Goal: Find specific page/section: Find specific page/section

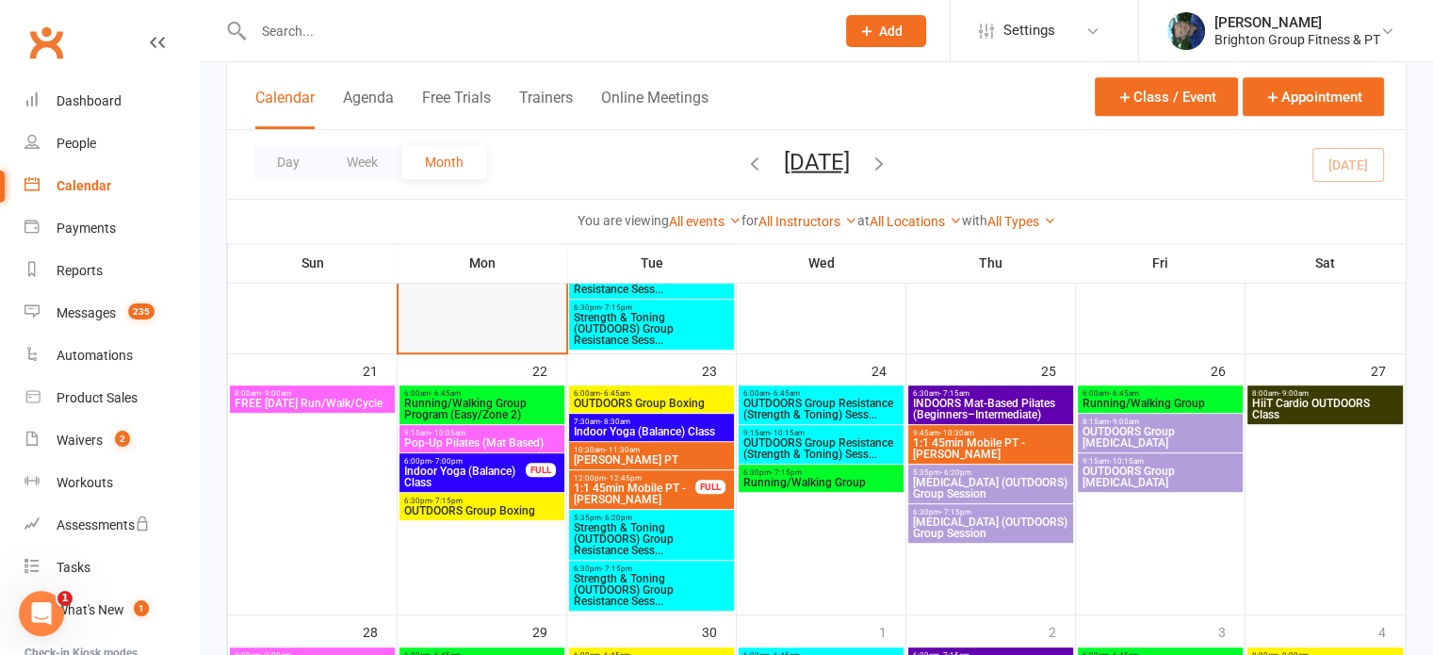
scroll to position [841, 0]
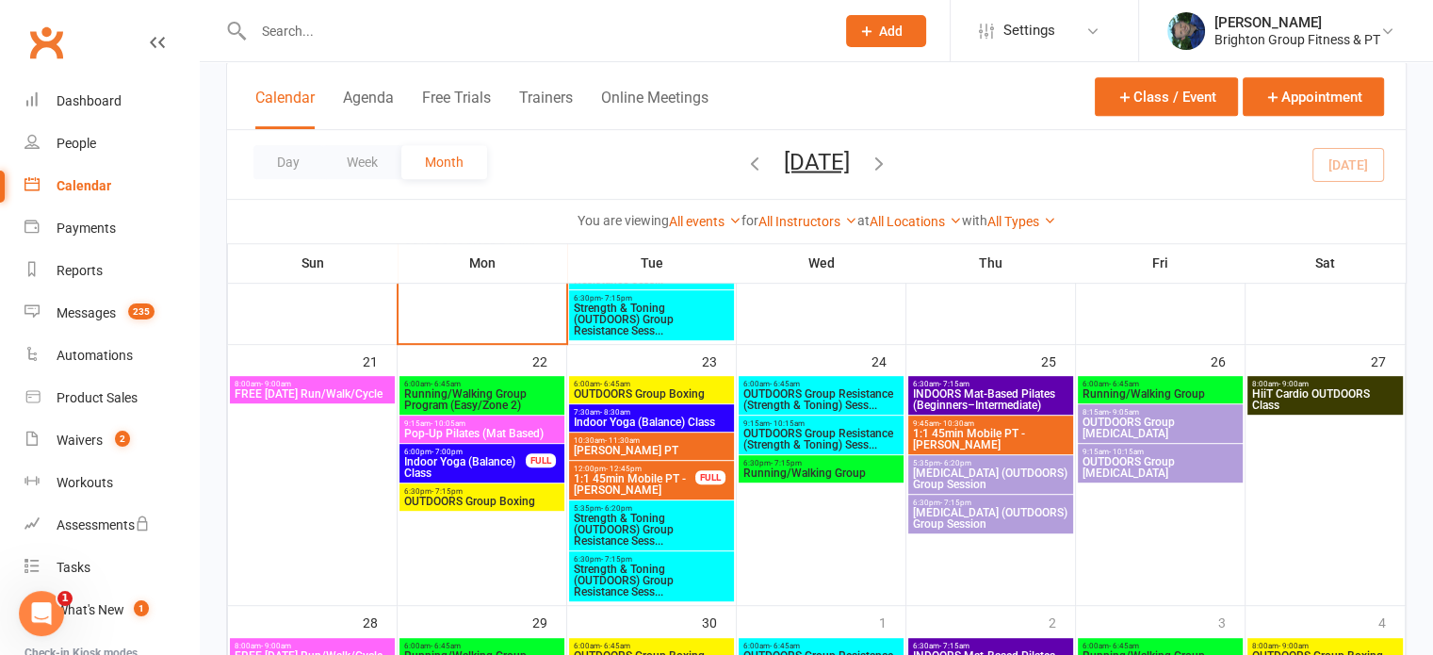
click at [477, 432] on span "Pop-Up Pilates (Mat Based)" at bounding box center [481, 433] width 157 height 11
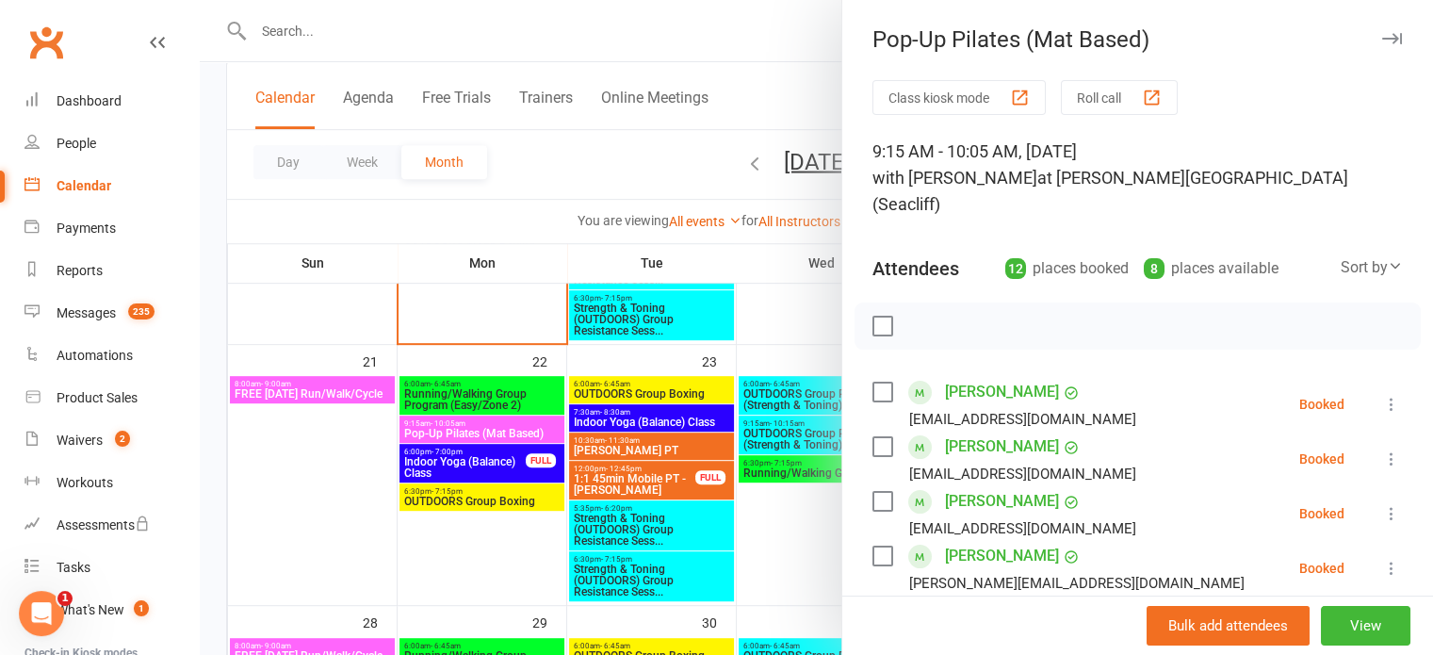
click at [490, 459] on div at bounding box center [817, 327] width 1234 height 655
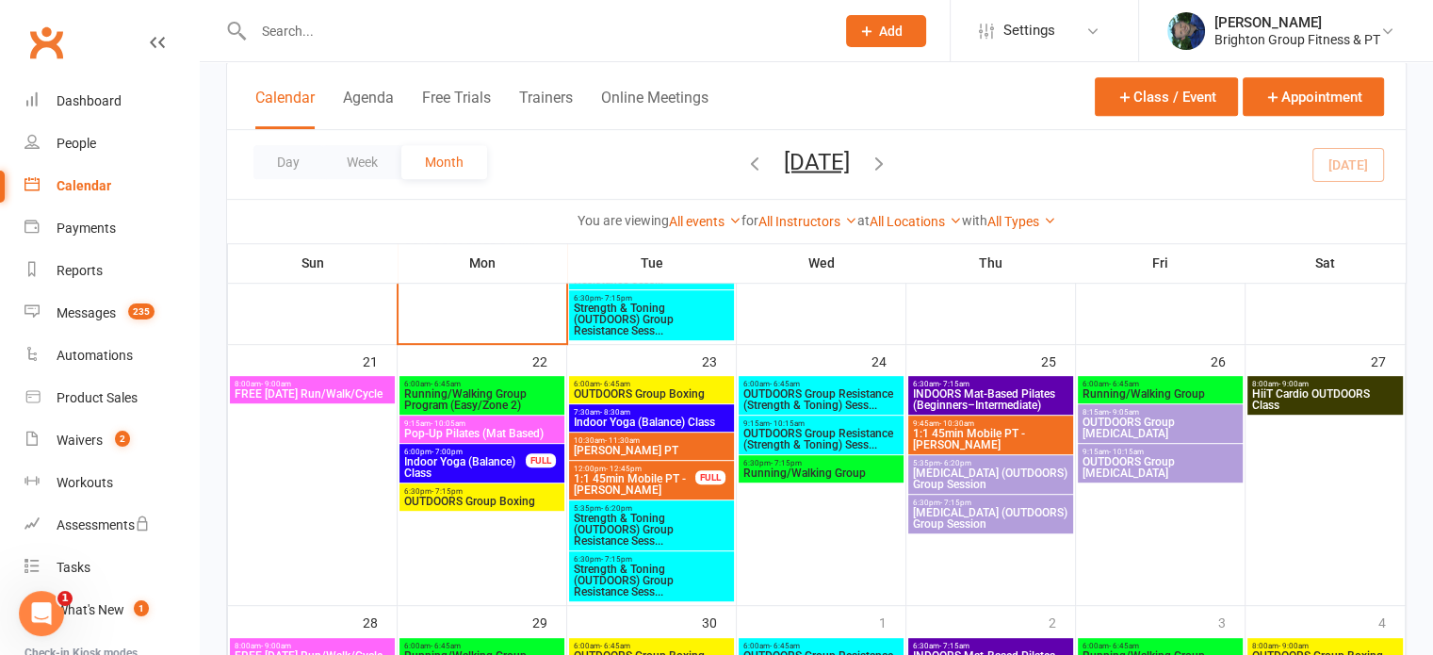
click at [490, 459] on span "Indoor Yoga (Balance) Class" at bounding box center [464, 467] width 123 height 23
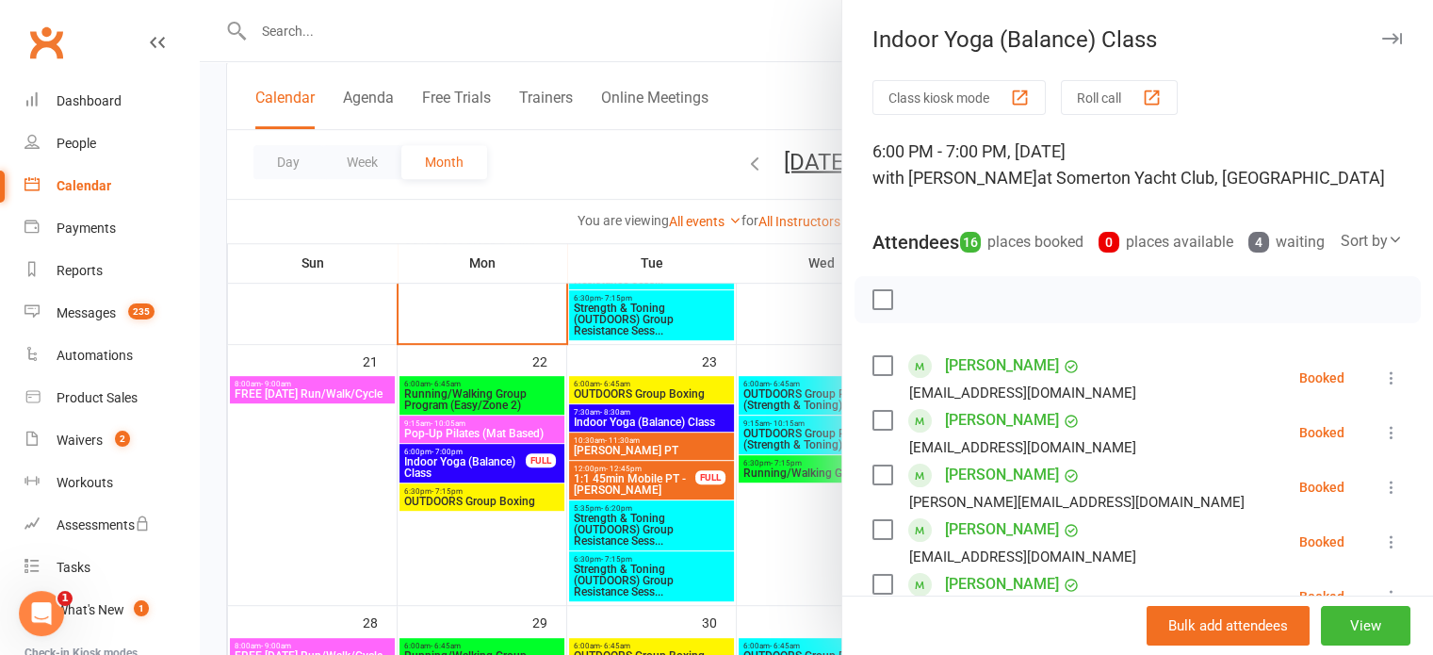
click at [463, 519] on div at bounding box center [817, 327] width 1234 height 655
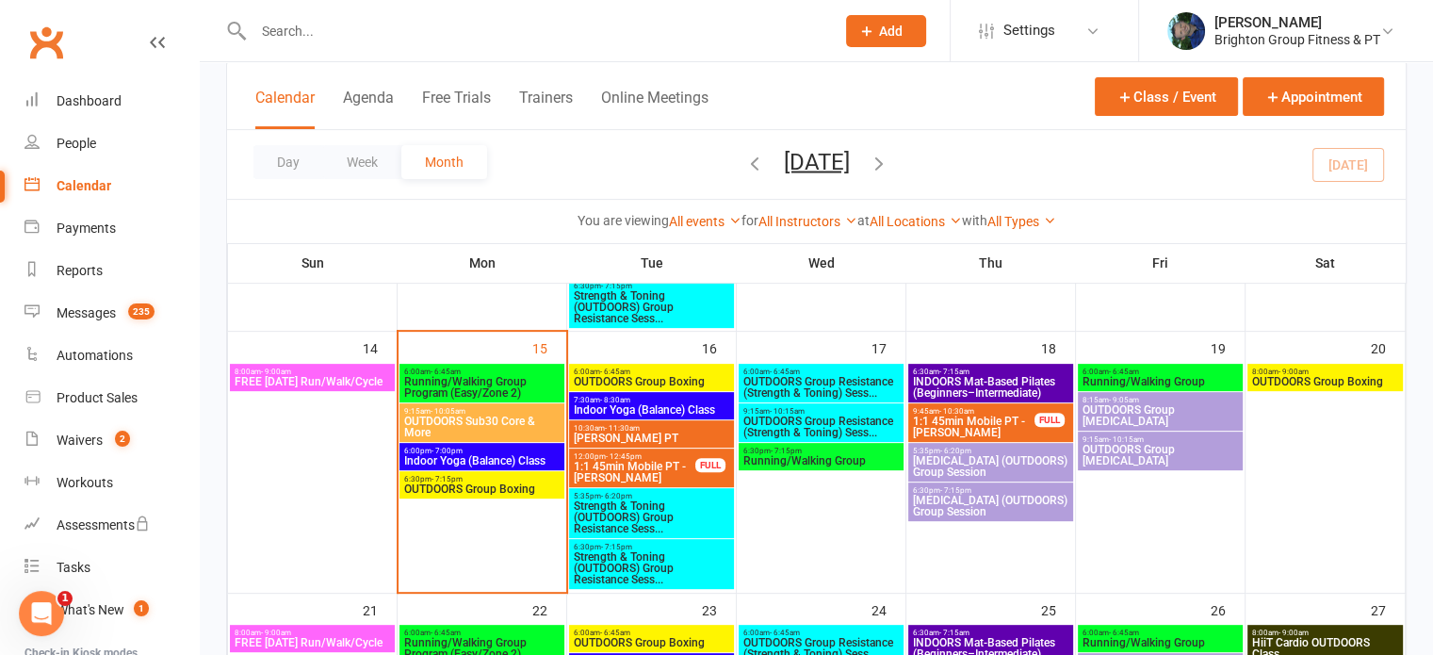
scroll to position [535, 0]
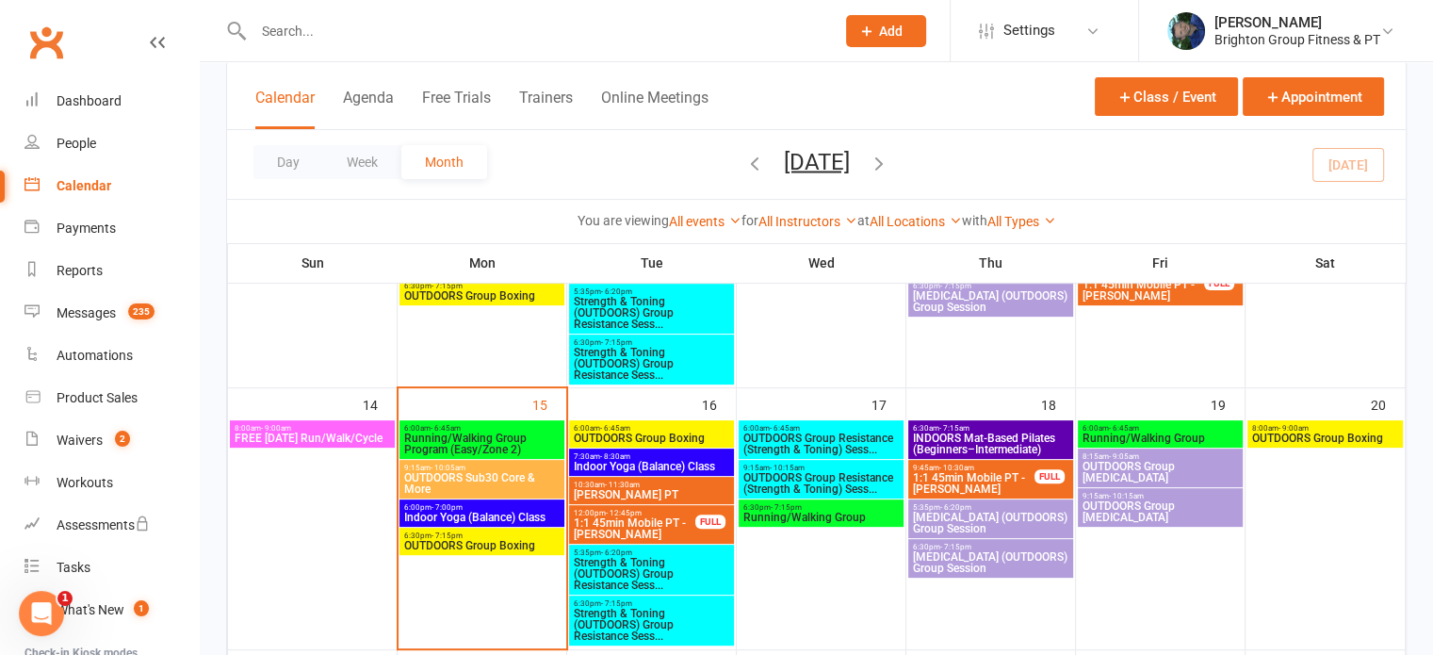
click at [477, 508] on span "6:00pm - 7:00pm" at bounding box center [481, 507] width 157 height 8
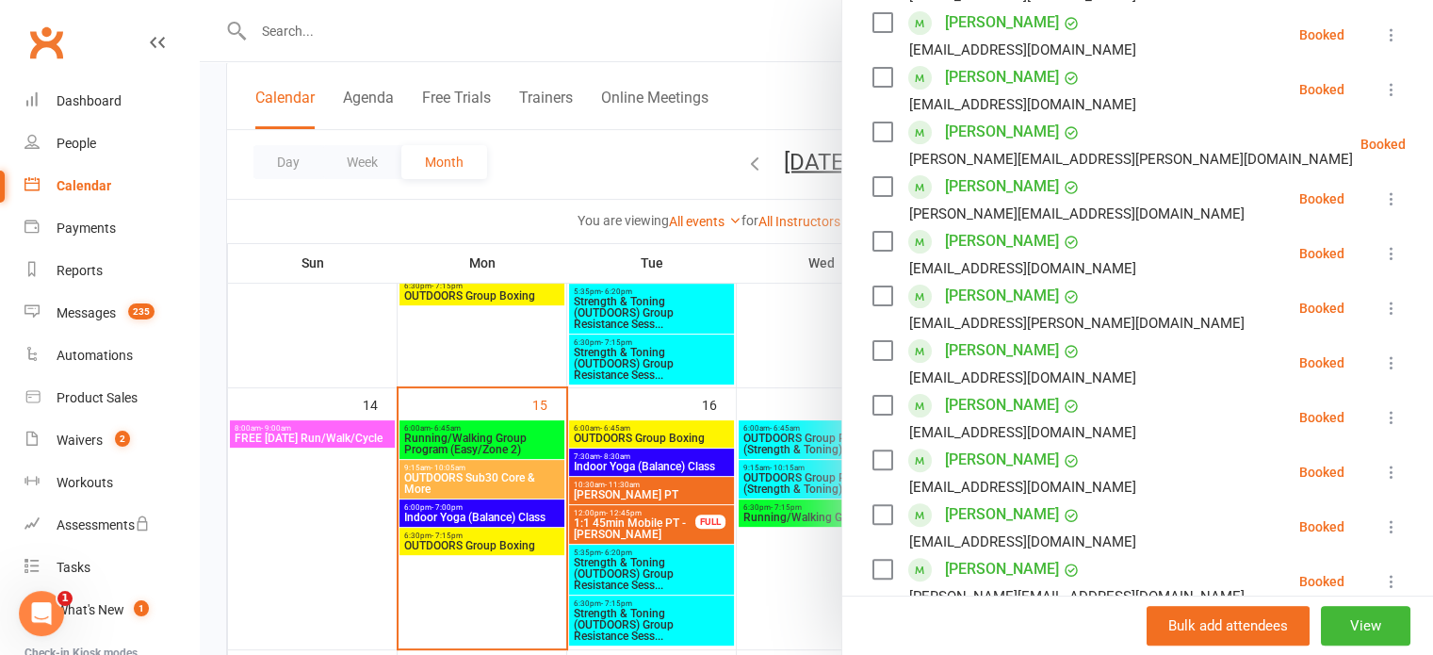
scroll to position [802, 0]
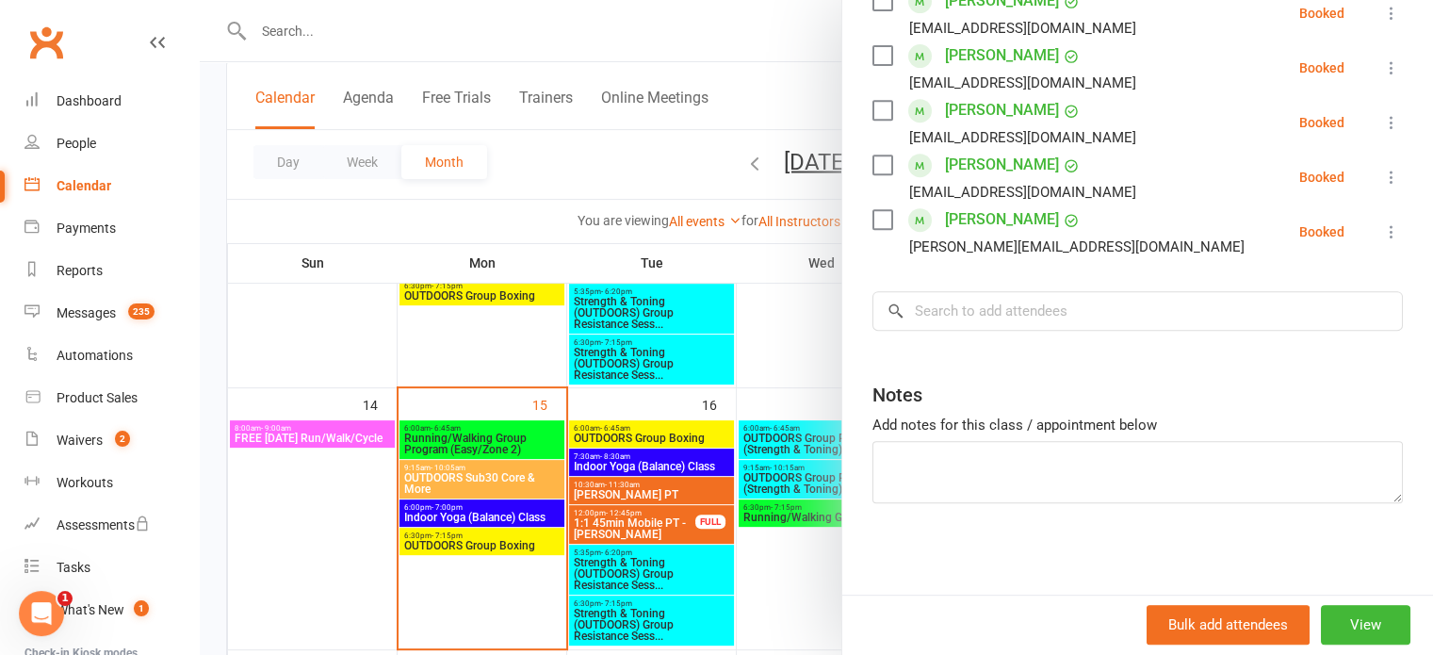
click at [462, 436] on div at bounding box center [817, 327] width 1234 height 655
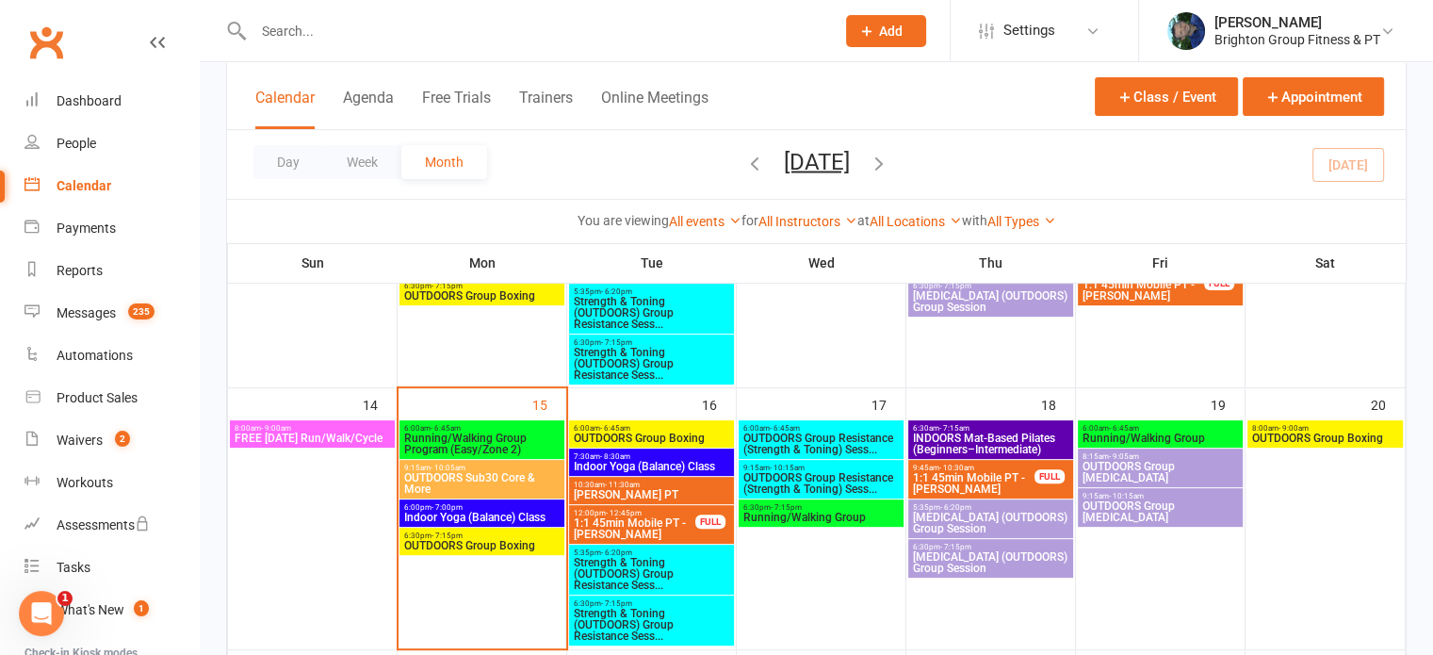
click at [646, 461] on span "Indoor Yoga (Balance) Class" at bounding box center [651, 466] width 157 height 11
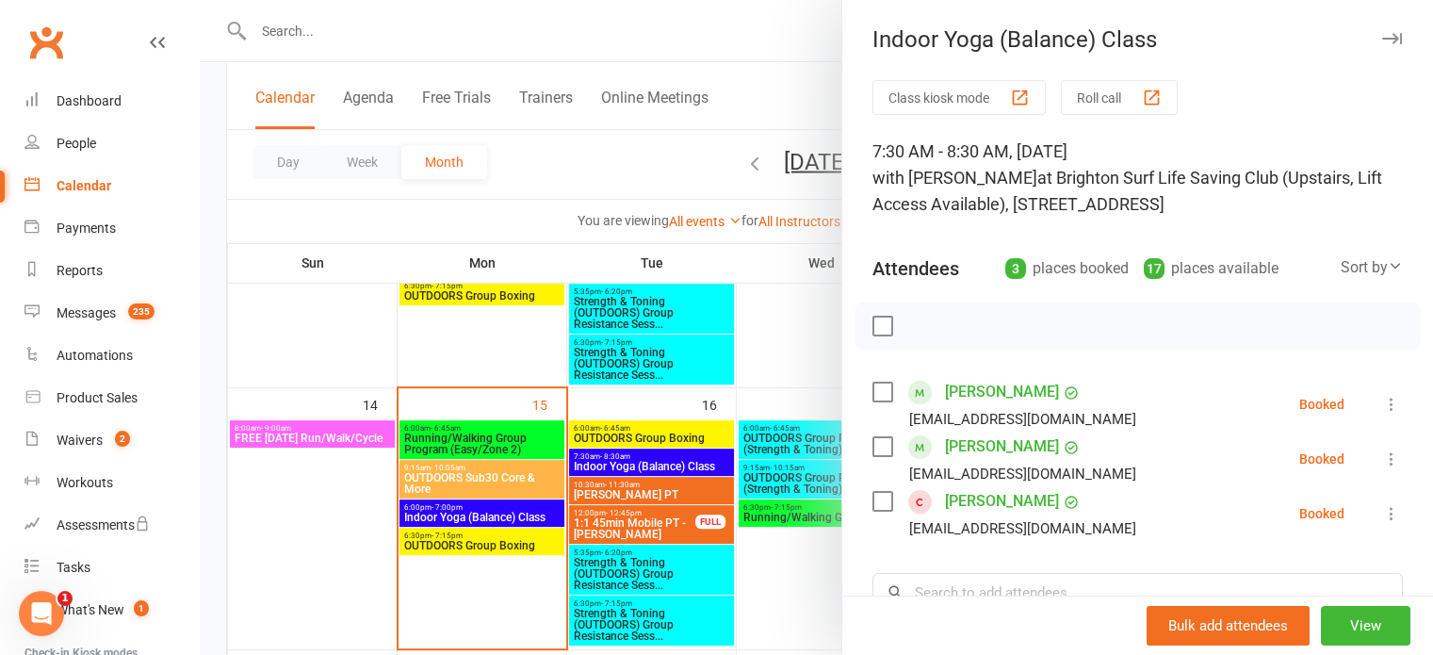
scroll to position [236, 0]
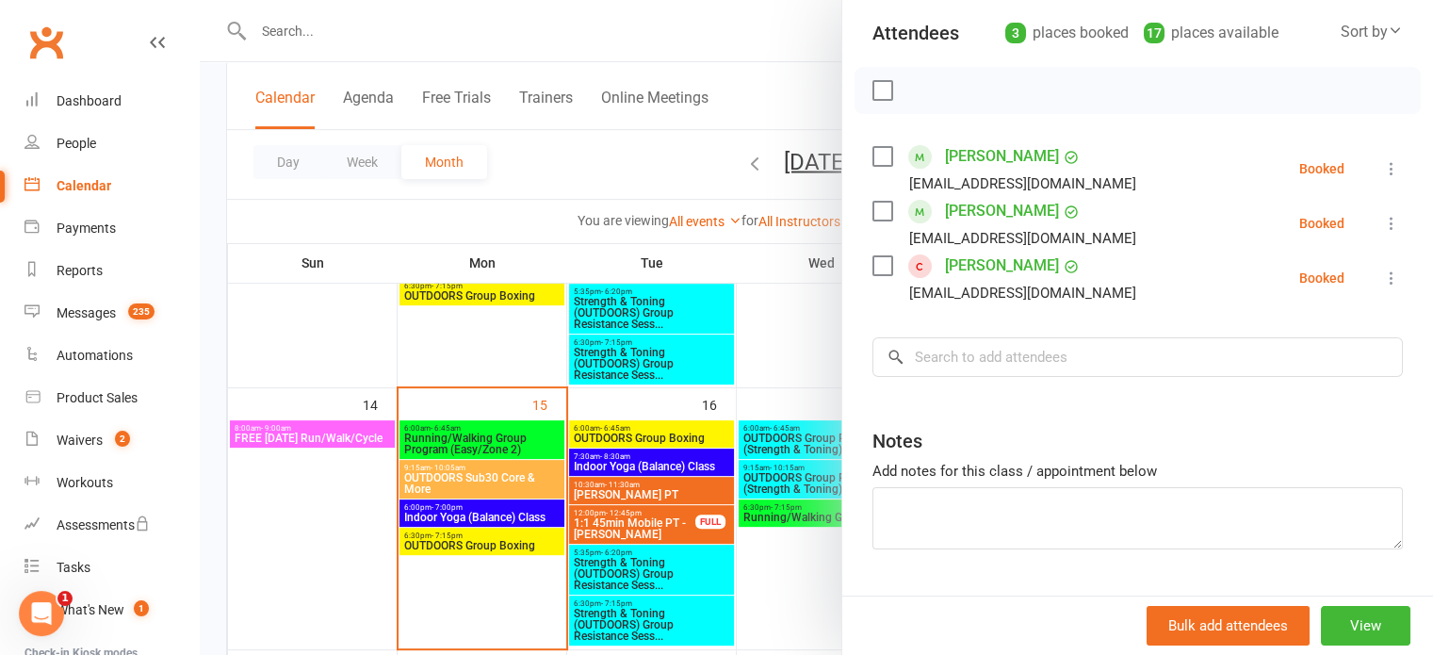
click at [595, 438] on div at bounding box center [817, 327] width 1234 height 655
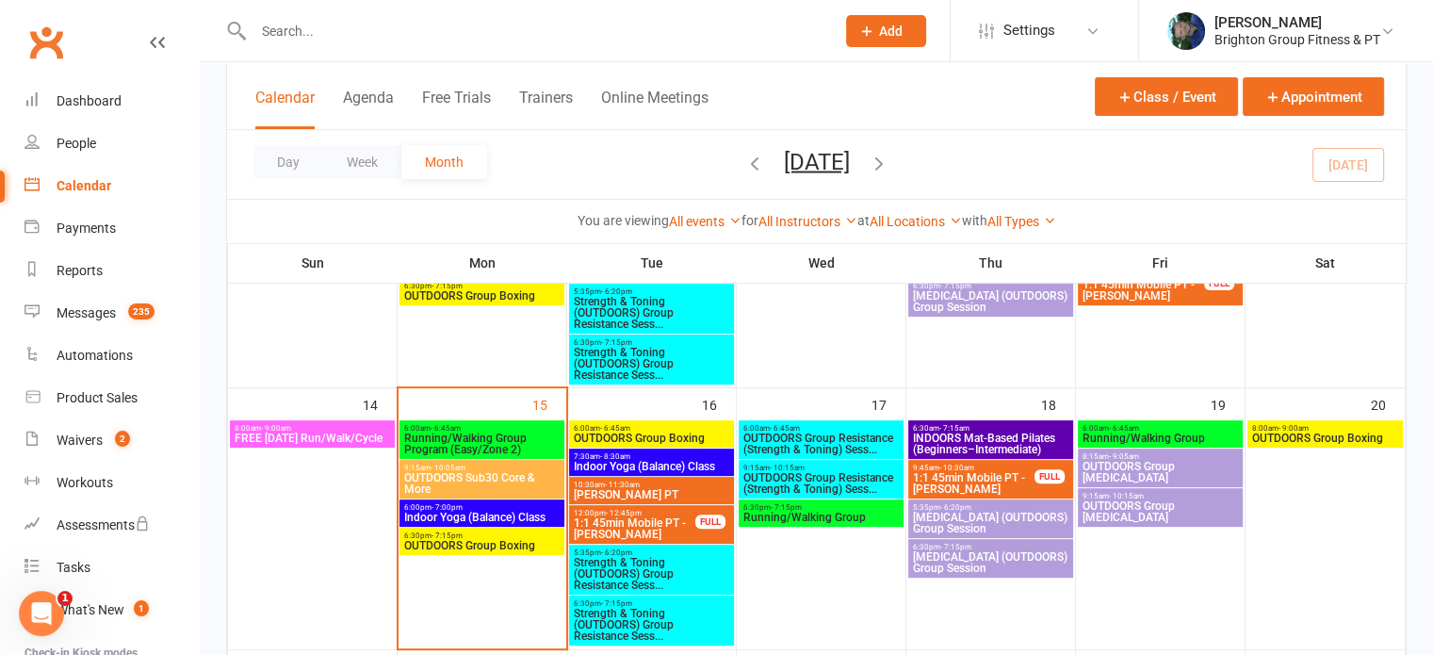
click at [1010, 433] on span "INDOORS Mat-Based Pilates (Beginners–Intermediate)" at bounding box center [990, 444] width 157 height 23
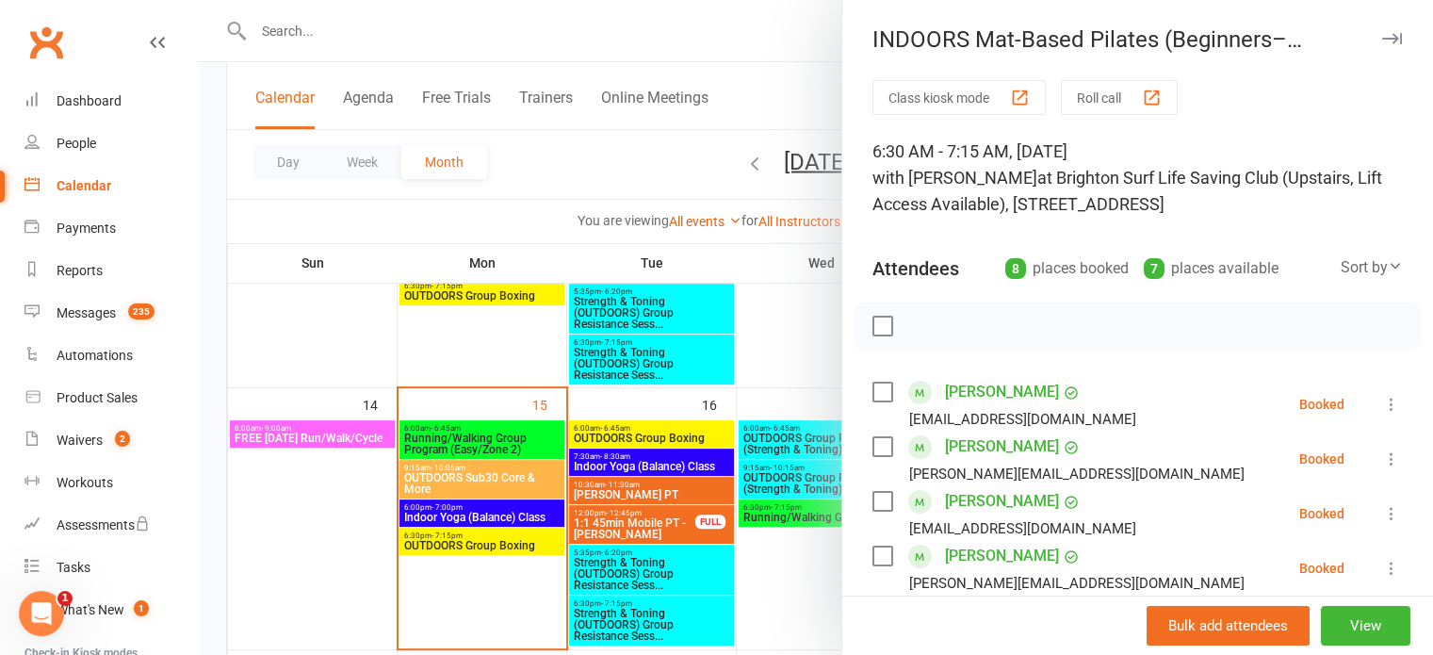
click at [648, 512] on div at bounding box center [817, 327] width 1234 height 655
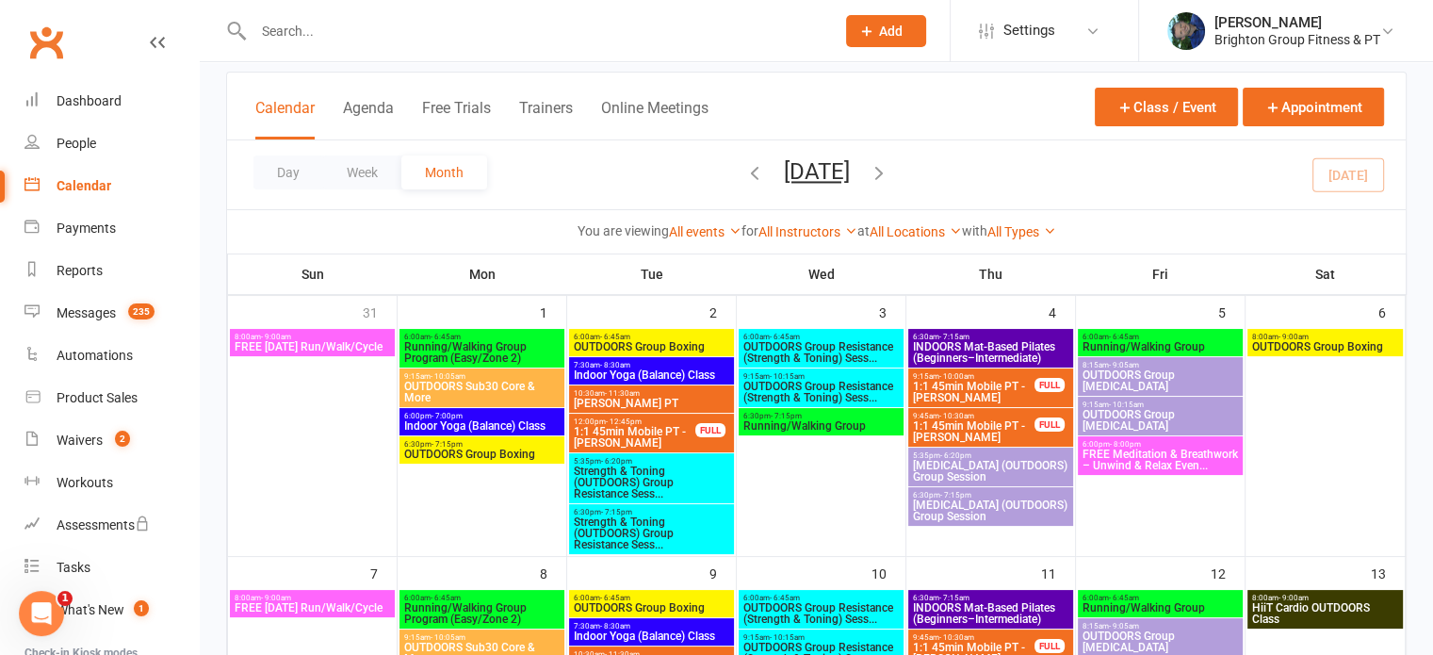
scroll to position [0, 0]
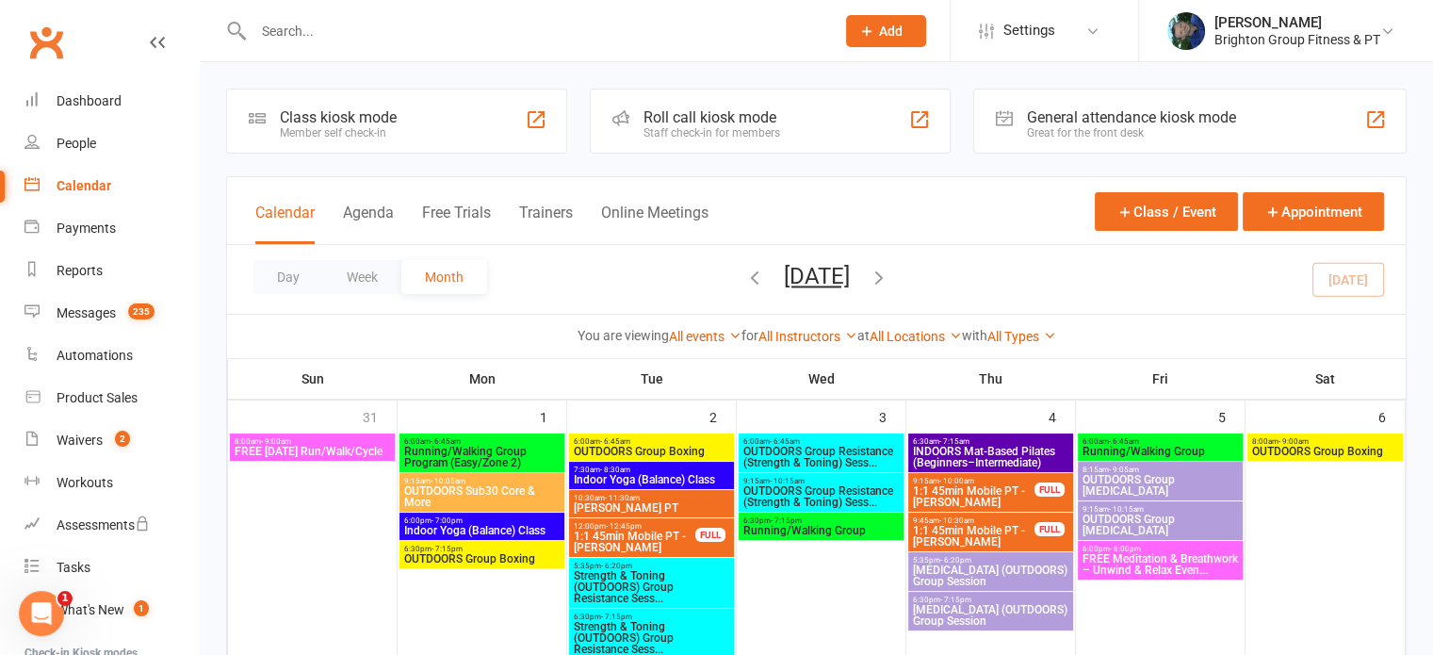
click at [483, 29] on input "text" at bounding box center [535, 31] width 574 height 26
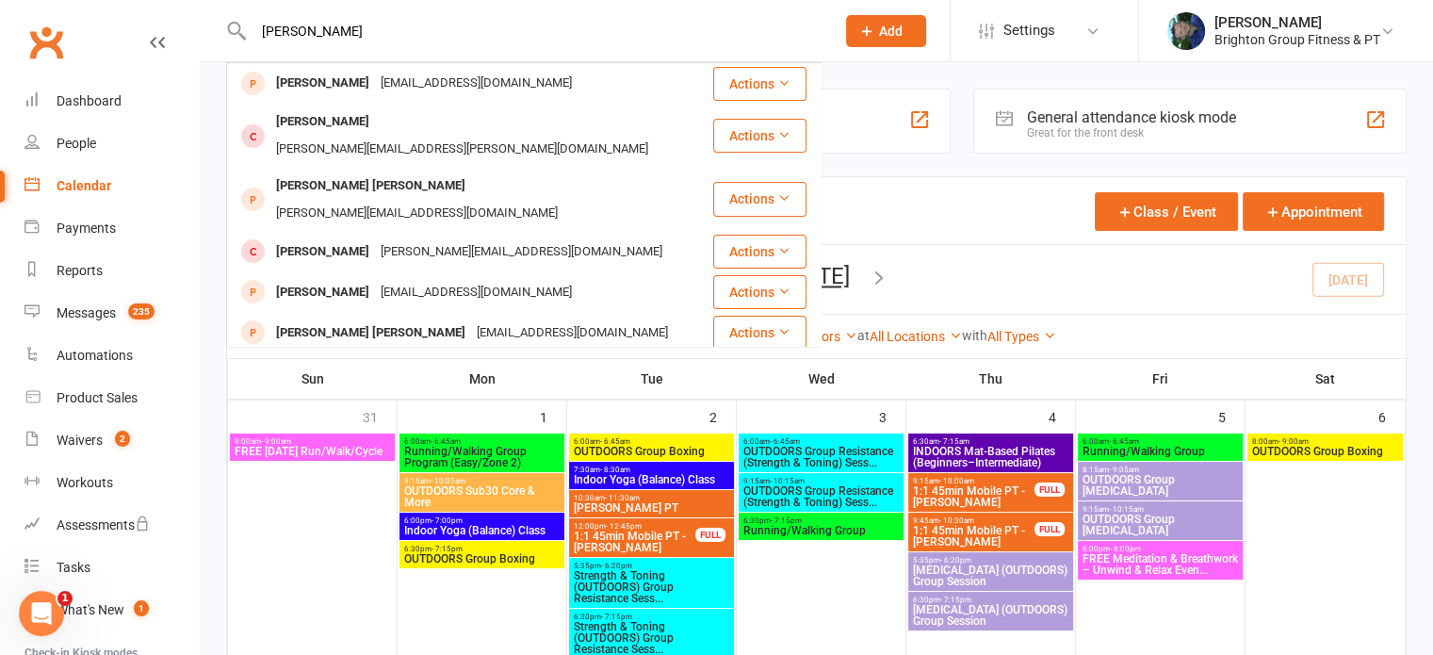
type input "[PERSON_NAME]"
click at [302, 360] on div "[PERSON_NAME]" at bounding box center [322, 373] width 105 height 27
